Goal: Task Accomplishment & Management: Manage account settings

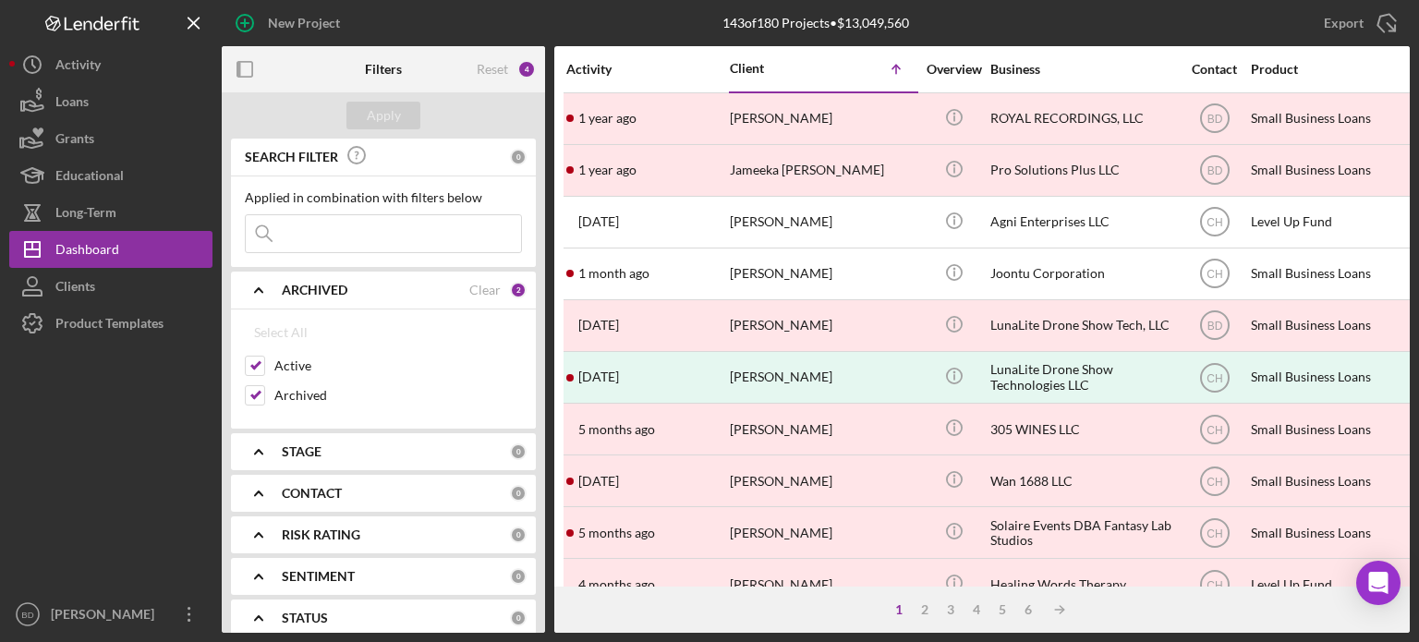
scroll to position [824, 1368]
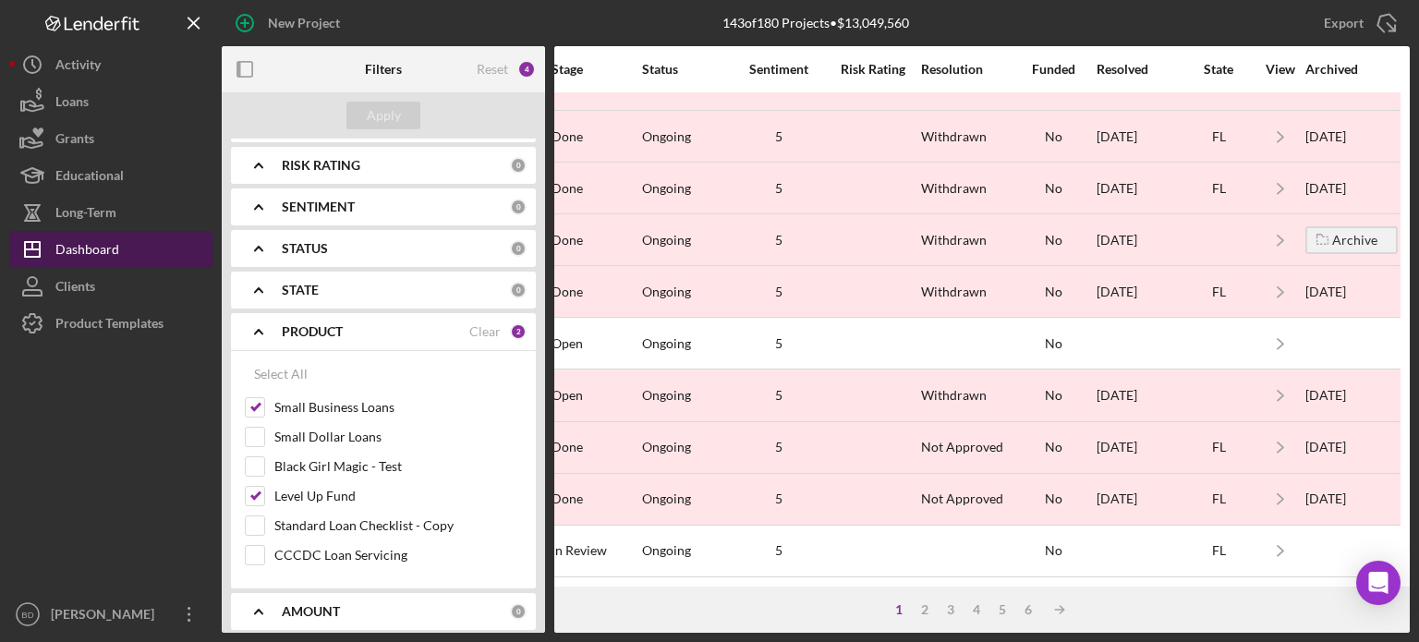
click at [89, 250] on div "Dashboard" at bounding box center [87, 252] width 64 height 42
click at [81, 254] on div "Dashboard" at bounding box center [87, 252] width 64 height 42
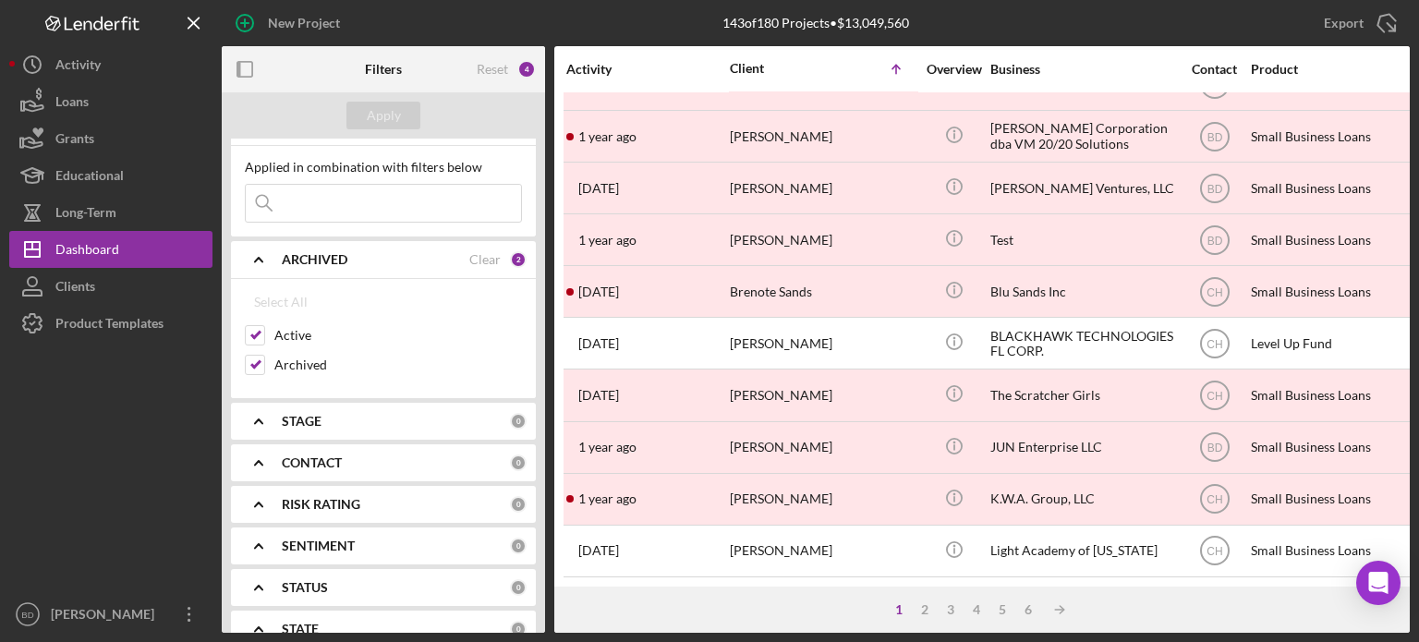
scroll to position [0, 0]
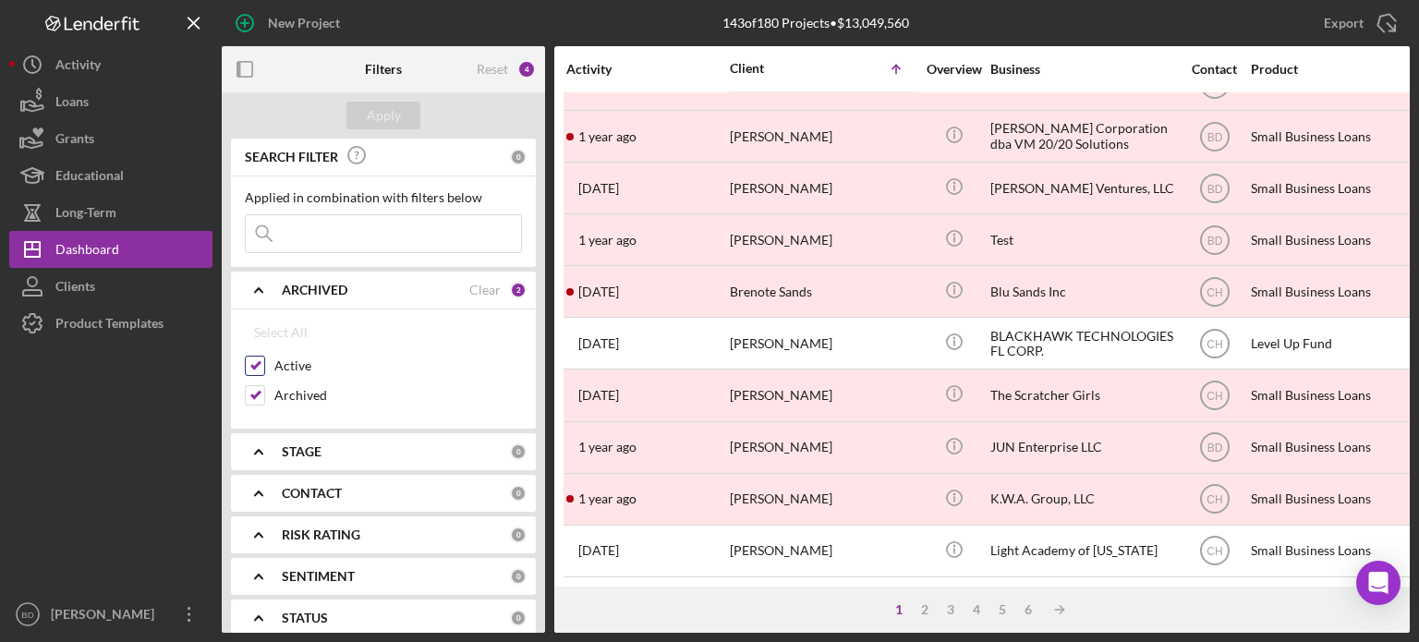
click at [262, 365] on input "Active" at bounding box center [255, 366] width 18 height 18
checkbox input "false"
click at [384, 107] on div "Apply" at bounding box center [384, 116] width 34 height 28
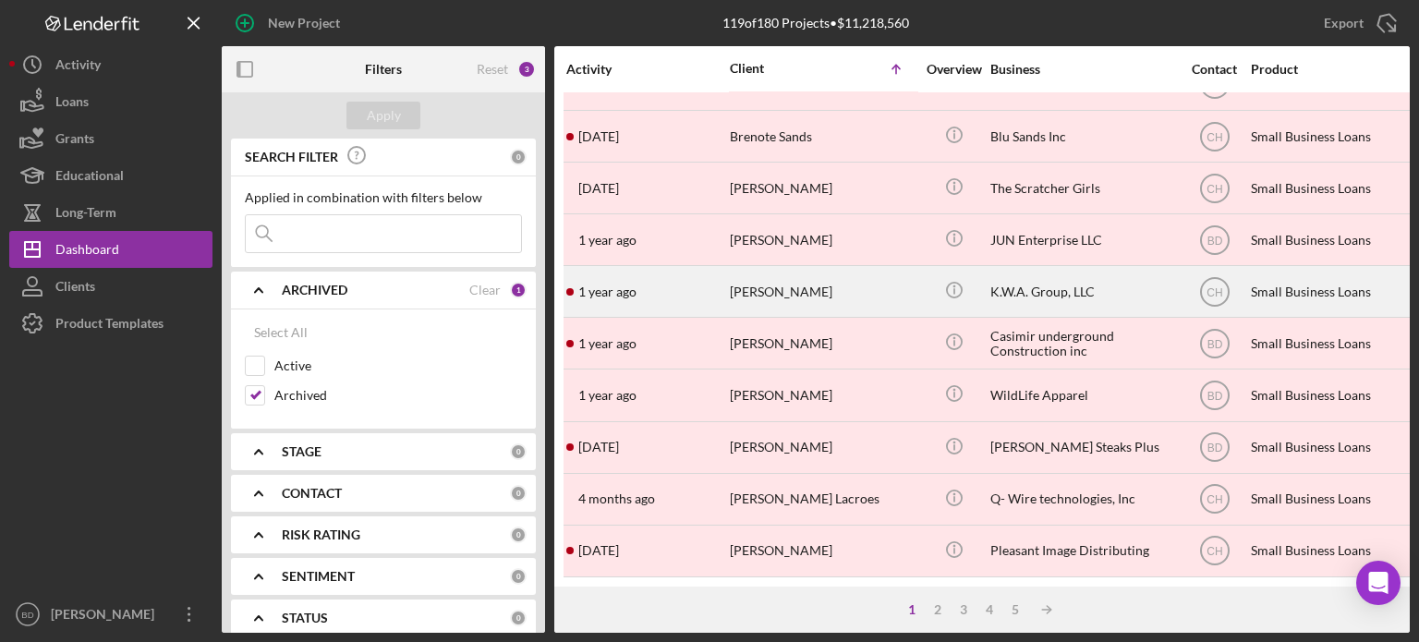
scroll to position [824, 0]
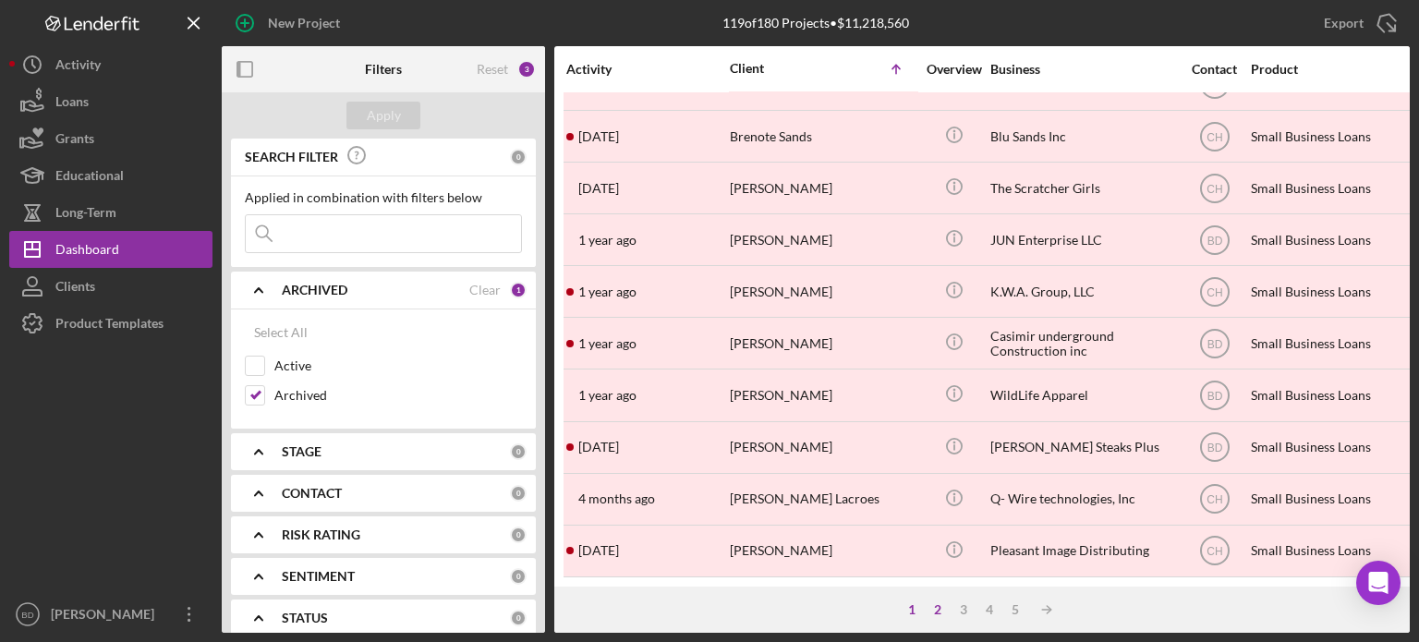
click at [939, 607] on div "2" at bounding box center [938, 610] width 26 height 15
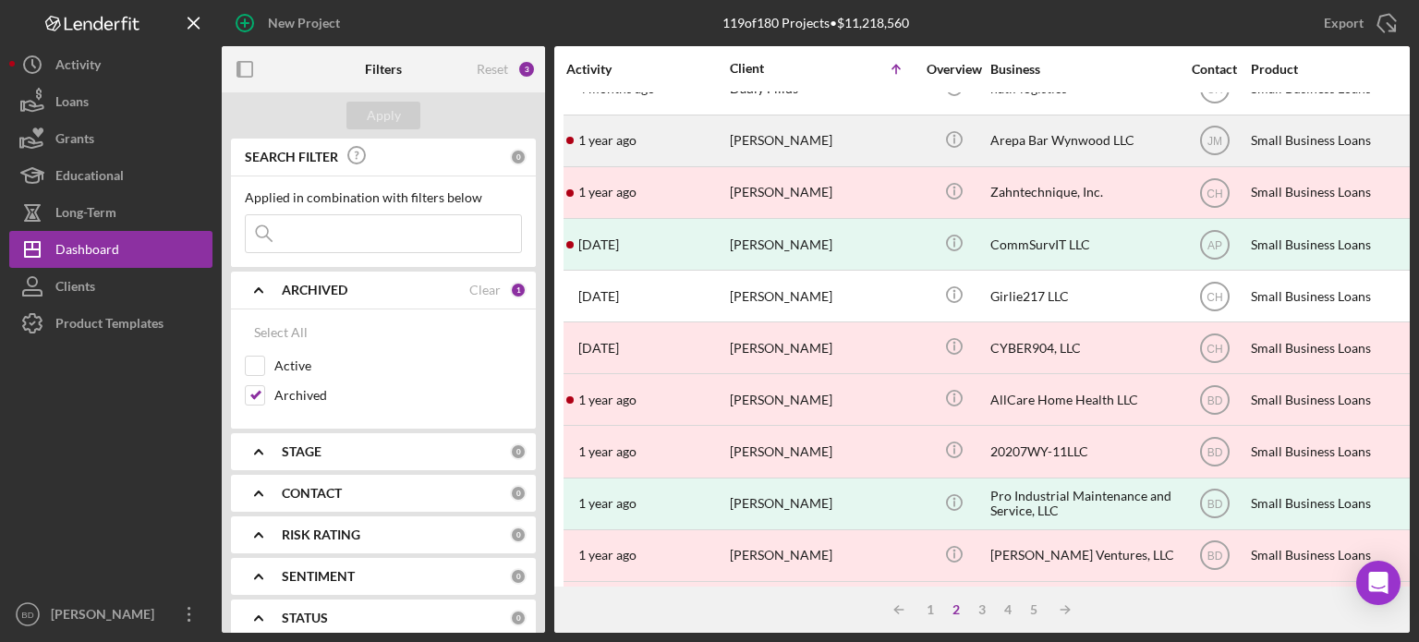
scroll to position [85, 0]
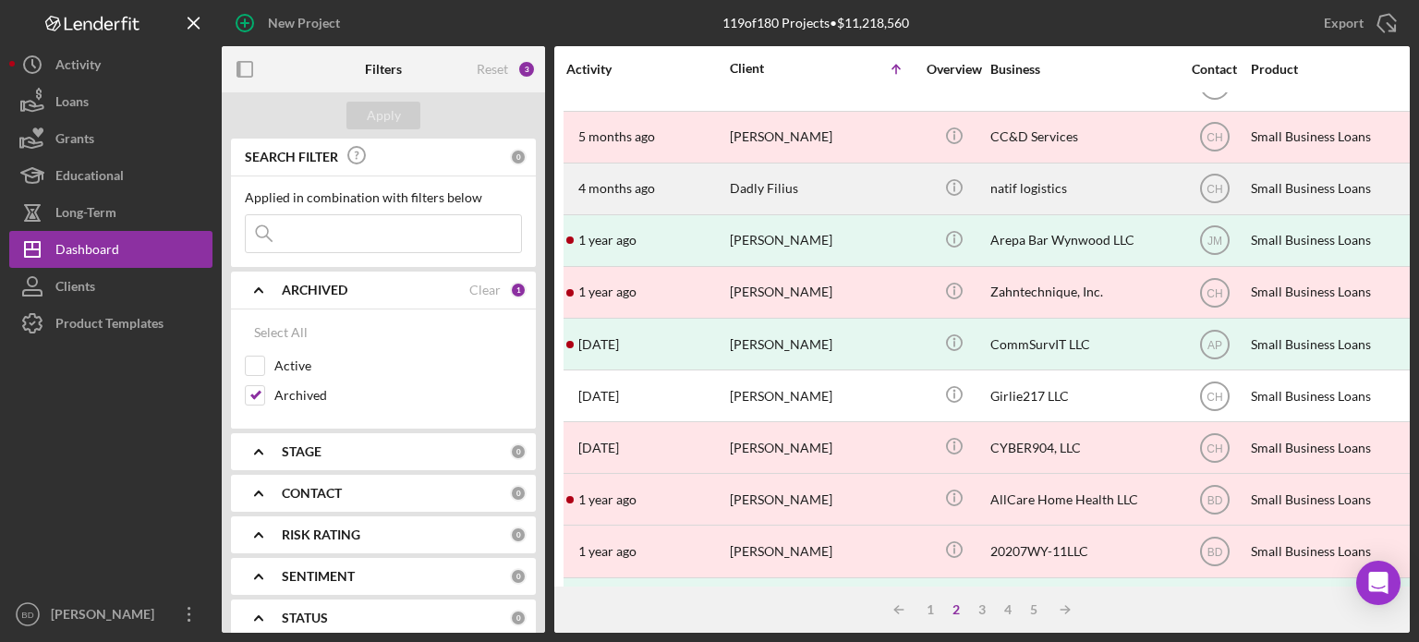
click at [822, 186] on div "Dadly Filius" at bounding box center [822, 188] width 185 height 49
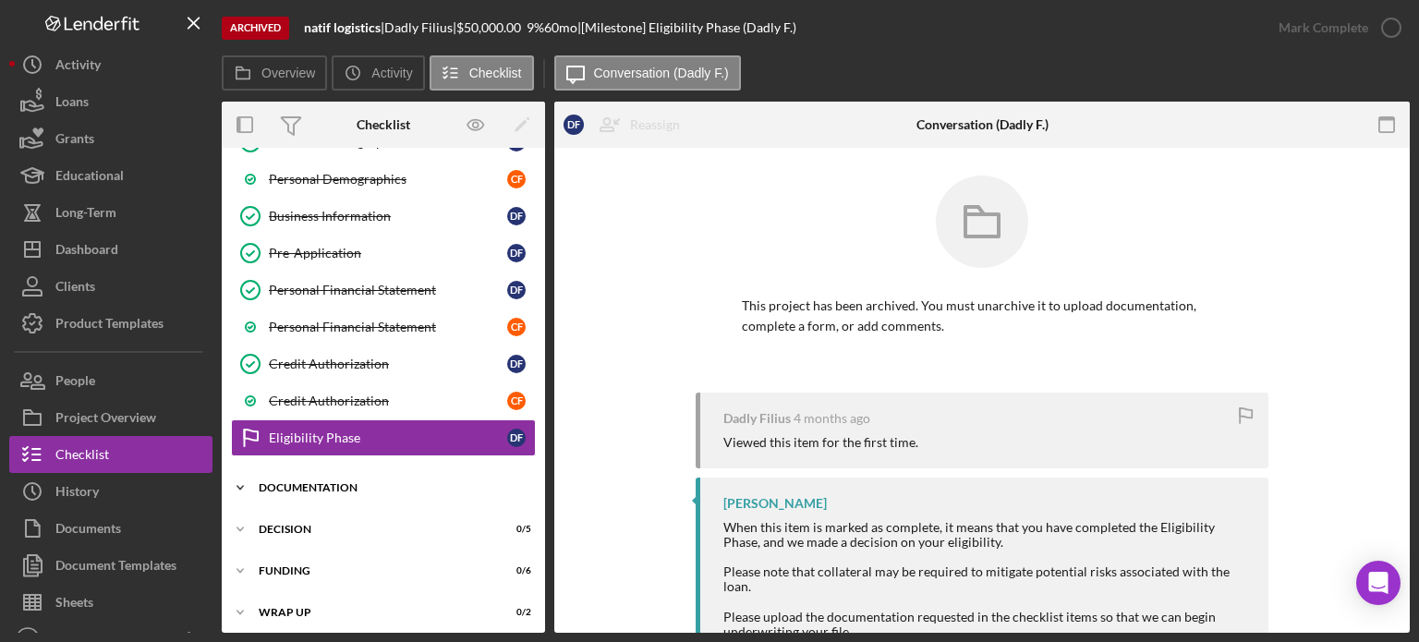
click at [363, 470] on div "Icon/Expander Documentation 8 / 21" at bounding box center [383, 487] width 323 height 37
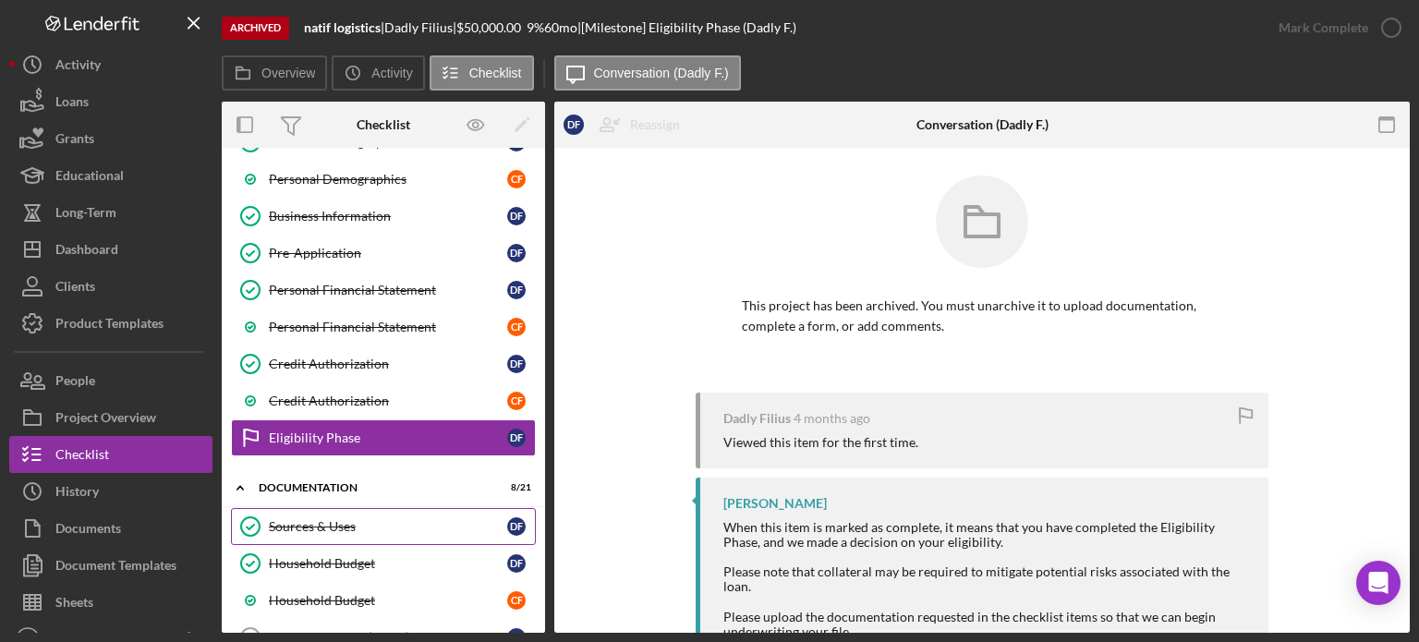
click at [307, 508] on link "Sources & Uses Sources & Uses D F" at bounding box center [383, 526] width 305 height 37
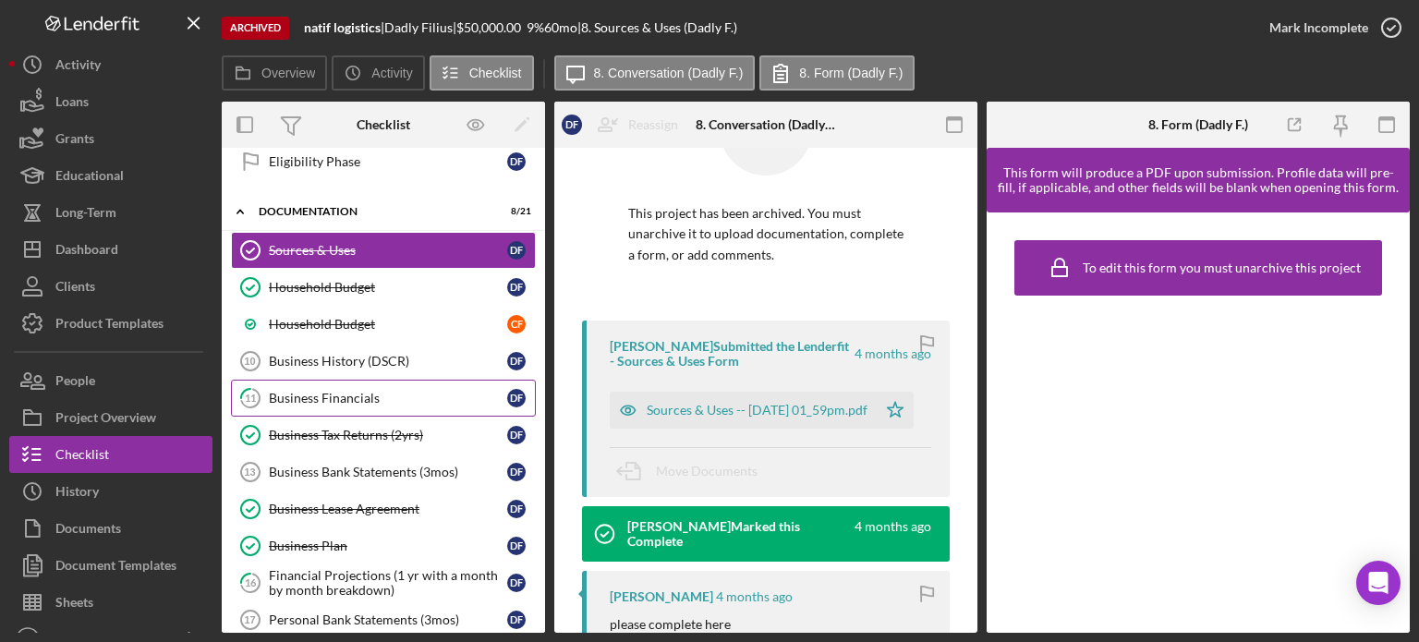
scroll to position [537, 0]
click at [303, 390] on div "Business Financials" at bounding box center [388, 397] width 238 height 15
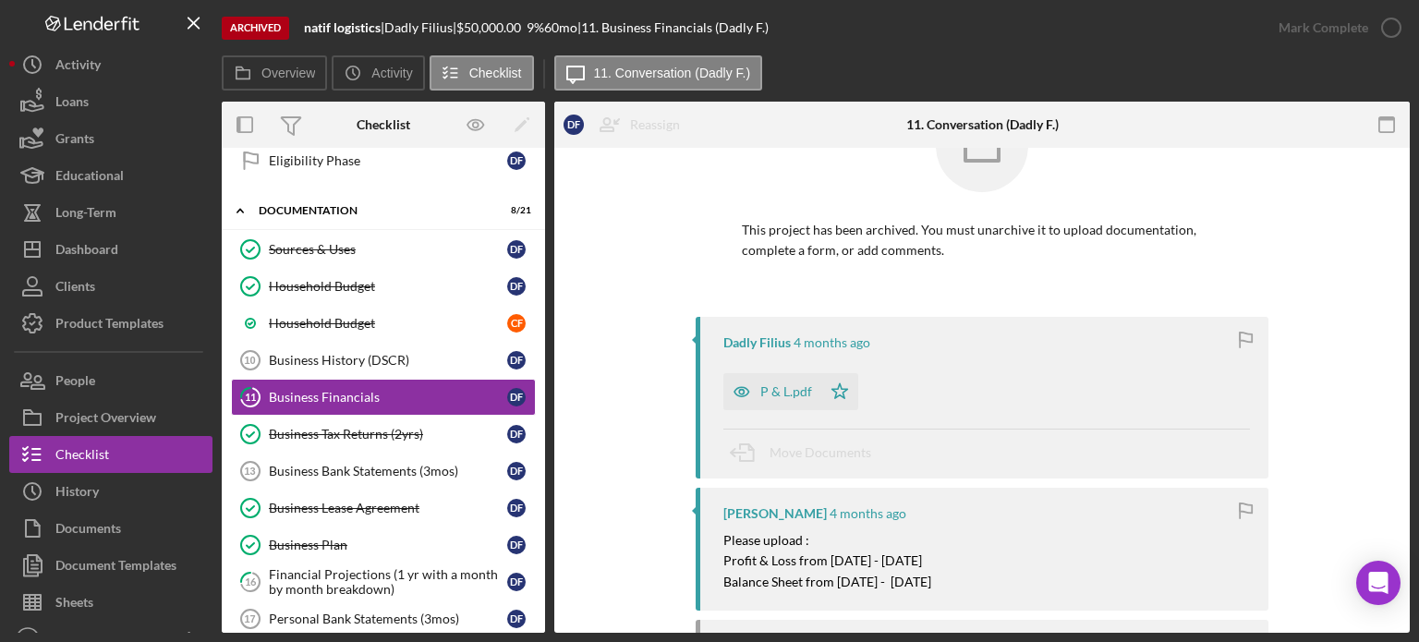
scroll to position [185, 0]
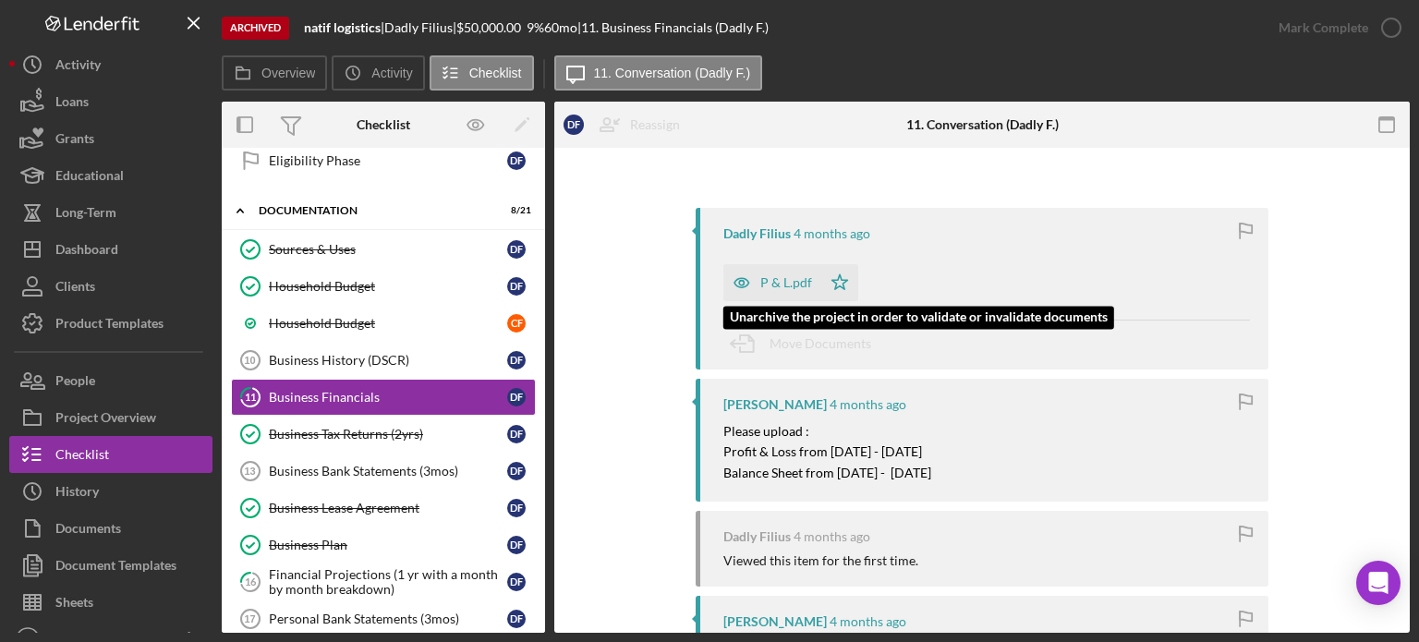
click at [732, 273] on icon "button" at bounding box center [742, 282] width 37 height 37
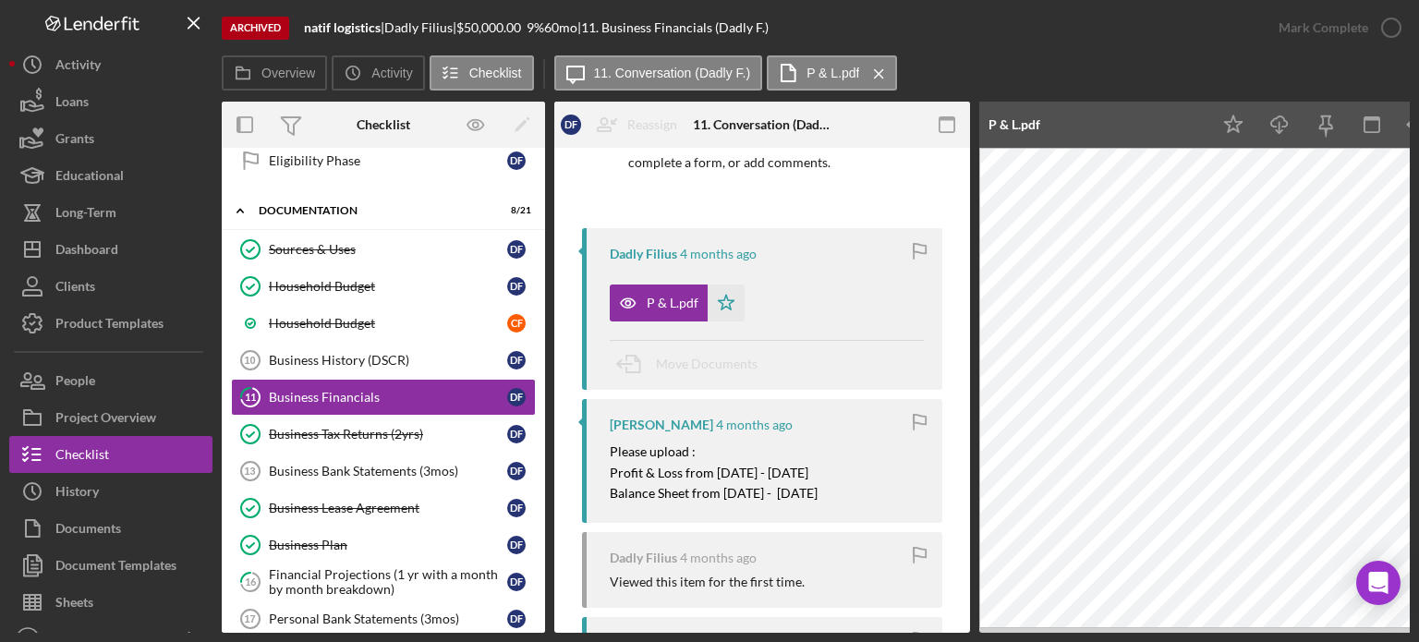
drag, startPoint x: 1290, startPoint y: 635, endPoint x: 1353, endPoint y: 628, distance: 63.2
click at [407, 424] on div "Archived natif logistics | Dadly Filius | $50,000.00 9 % 60 mo | 11. Business F…" at bounding box center [709, 321] width 1419 height 642
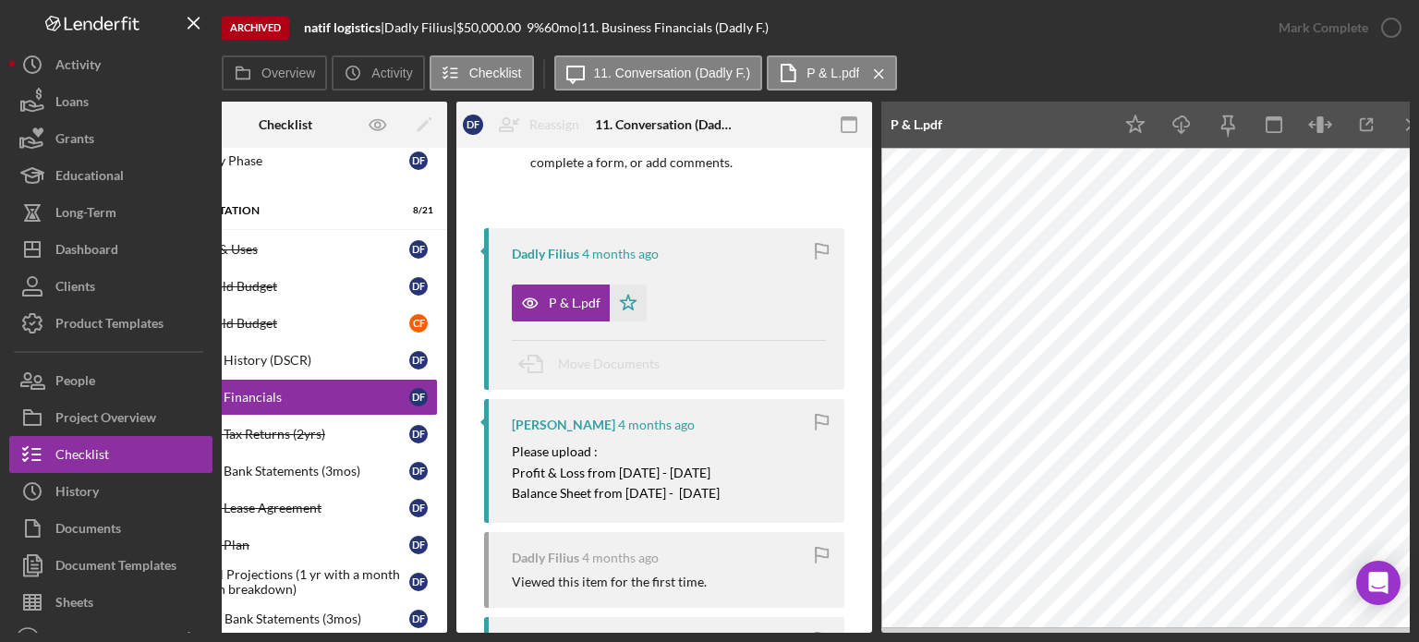
scroll to position [0, 123]
